Goal: Information Seeking & Learning: Learn about a topic

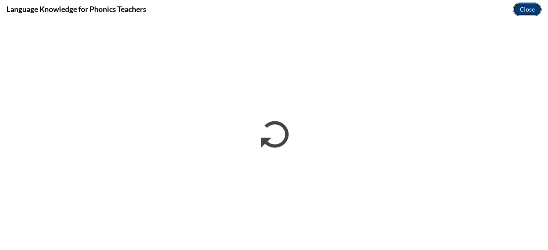
click at [533, 8] on button "Close" at bounding box center [527, 10] width 29 height 14
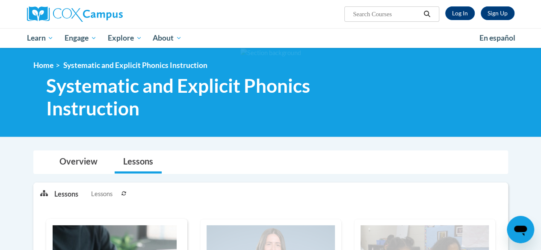
scroll to position [38, 0]
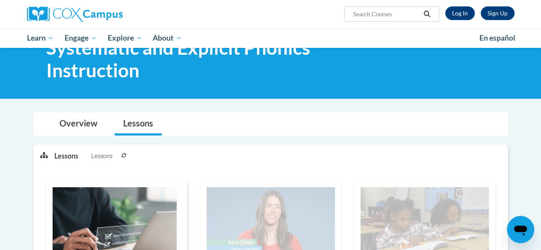
click at [124, 153] on icon at bounding box center [124, 155] width 5 height 5
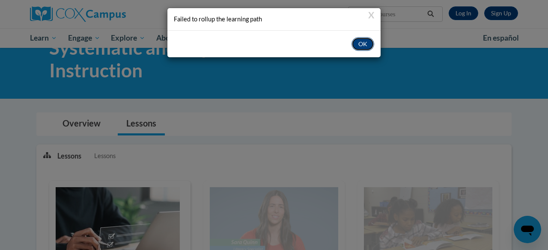
click at [360, 42] on button "OK" at bounding box center [362, 44] width 23 height 14
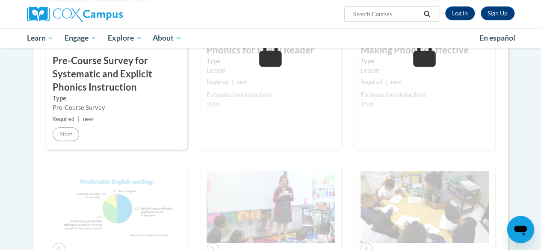
scroll to position [274, 0]
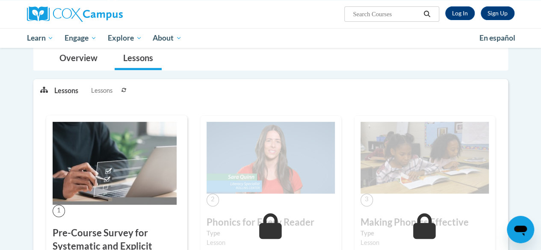
scroll to position [105, 0]
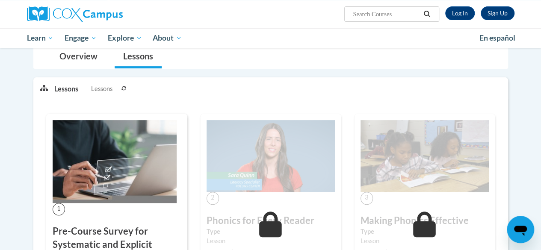
click at [123, 90] on button at bounding box center [124, 88] width 10 height 21
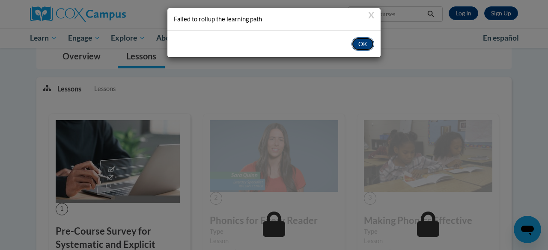
click at [366, 44] on button "OK" at bounding box center [362, 44] width 23 height 14
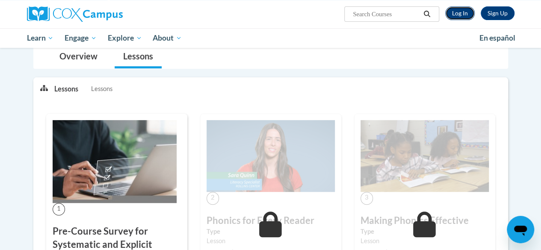
click at [459, 12] on link "Log In" at bounding box center [461, 13] width 30 height 14
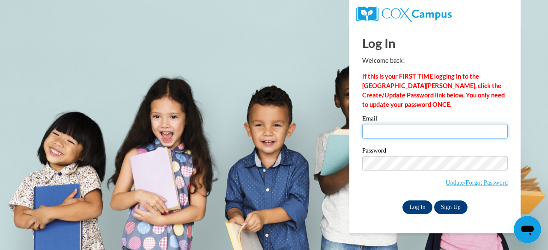
type input "megan@ruslerproduce.com"
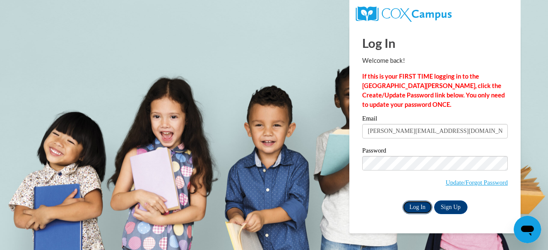
click at [409, 205] on input "Log In" at bounding box center [417, 208] width 30 height 14
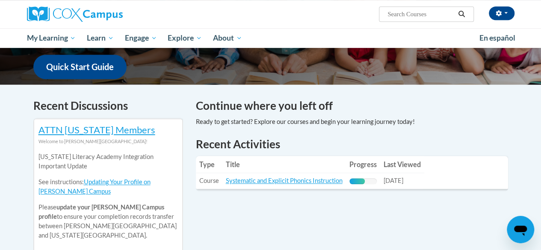
scroll to position [216, 0]
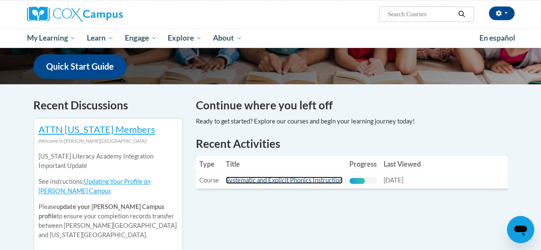
click at [294, 181] on link "Systematic and Explicit Phonics Instruction" at bounding box center [284, 180] width 117 height 7
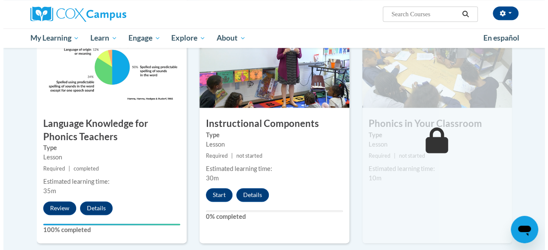
scroll to position [460, 0]
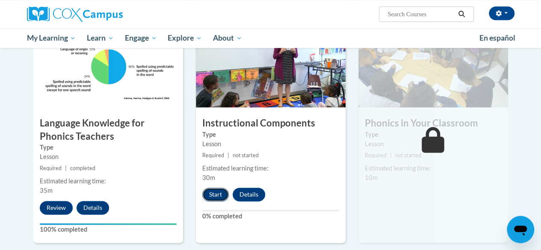
click at [215, 196] on button "Start" at bounding box center [215, 195] width 27 height 14
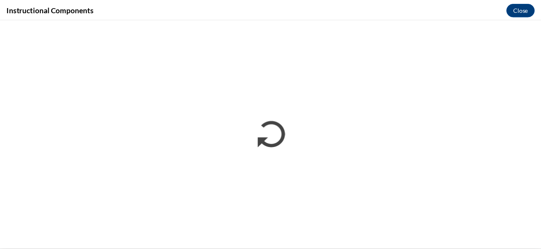
scroll to position [0, 0]
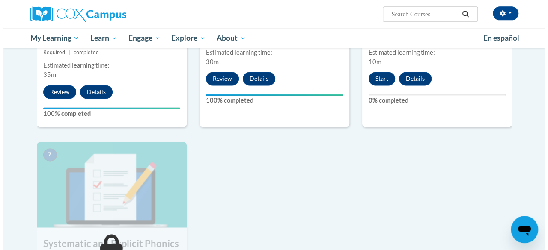
scroll to position [575, 0]
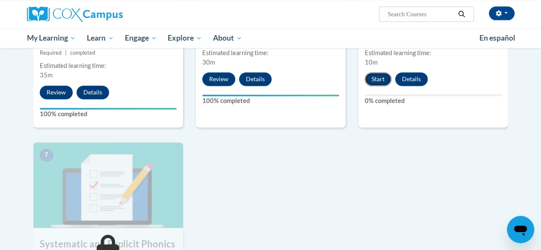
click at [378, 81] on button "Start" at bounding box center [378, 79] width 27 height 14
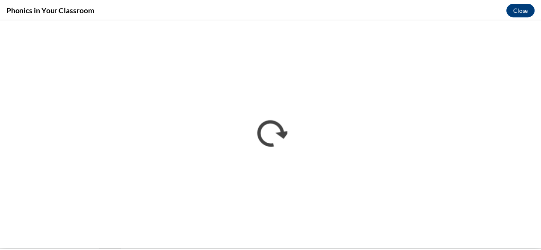
scroll to position [0, 0]
click at [527, 10] on button "Close" at bounding box center [527, 10] width 29 height 14
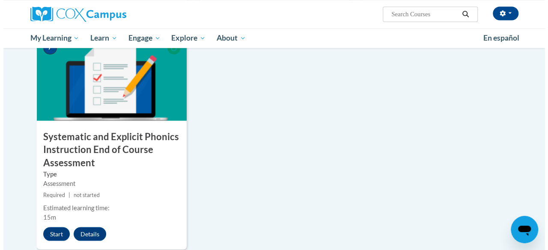
scroll to position [683, 0]
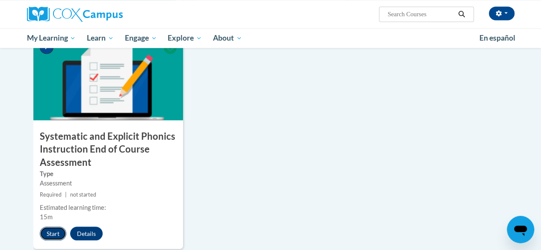
click at [54, 232] on button "Start" at bounding box center [53, 234] width 27 height 14
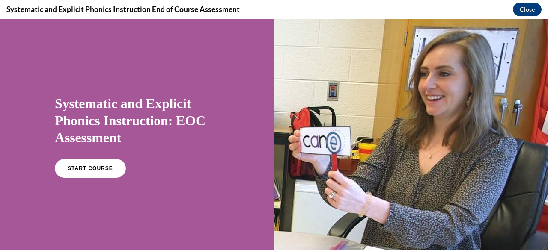
scroll to position [0, 0]
click at [89, 168] on span "START COURSE" at bounding box center [90, 169] width 48 height 6
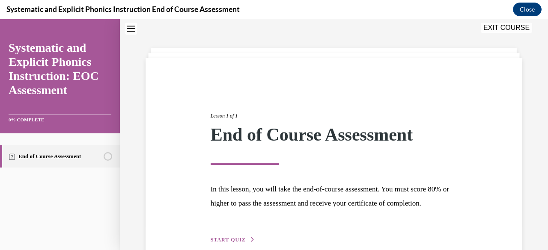
scroll to position [86, 0]
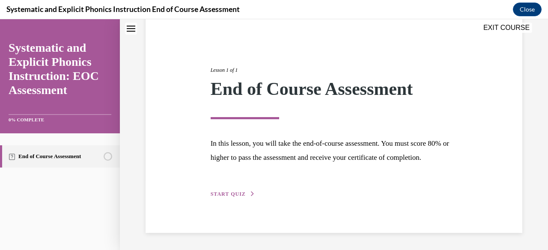
click at [222, 193] on span "START QUIZ" at bounding box center [228, 194] width 35 height 6
